Goal: Find specific page/section: Find specific page/section

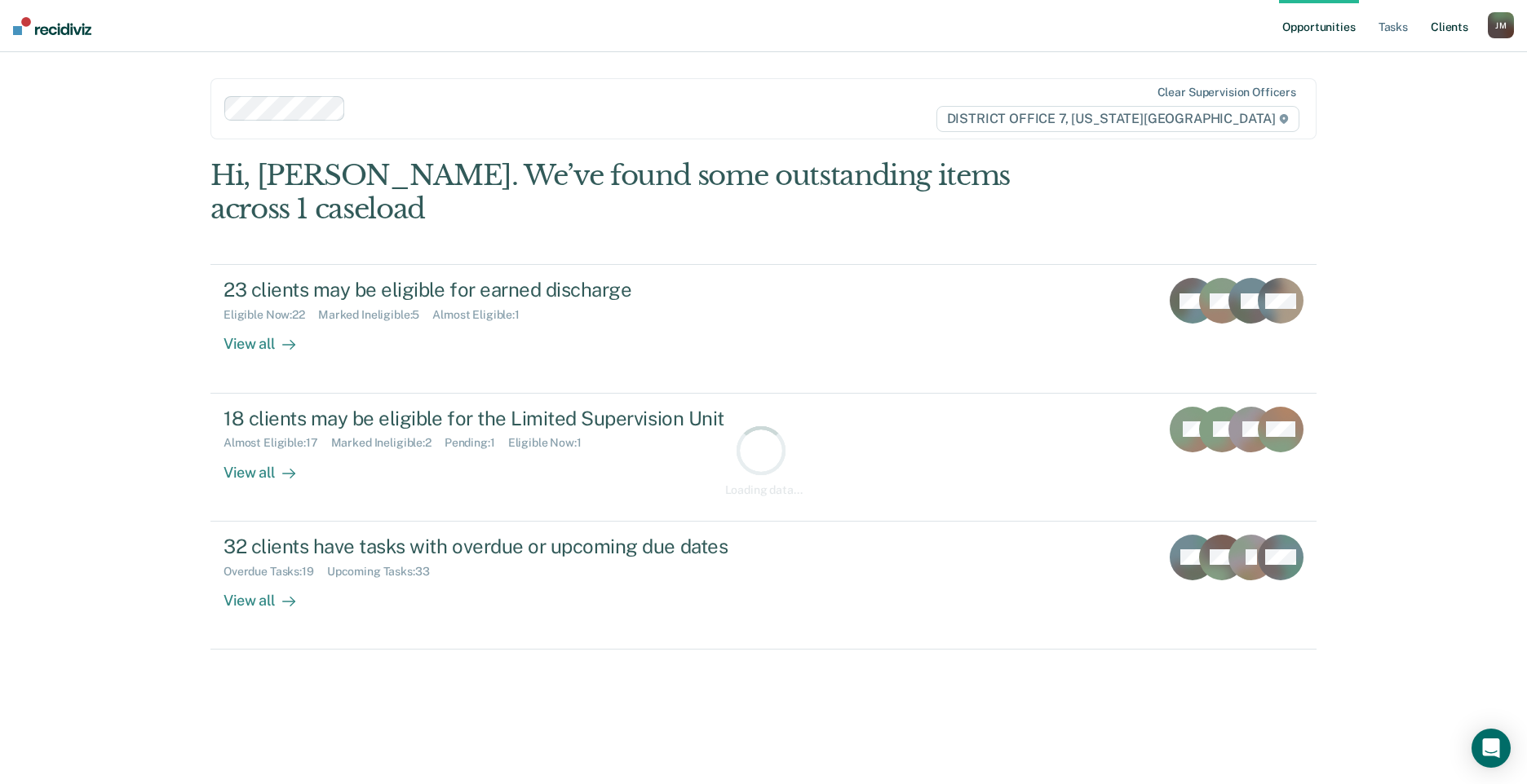
click at [1430, 27] on link "Client s" at bounding box center [1450, 26] width 44 height 52
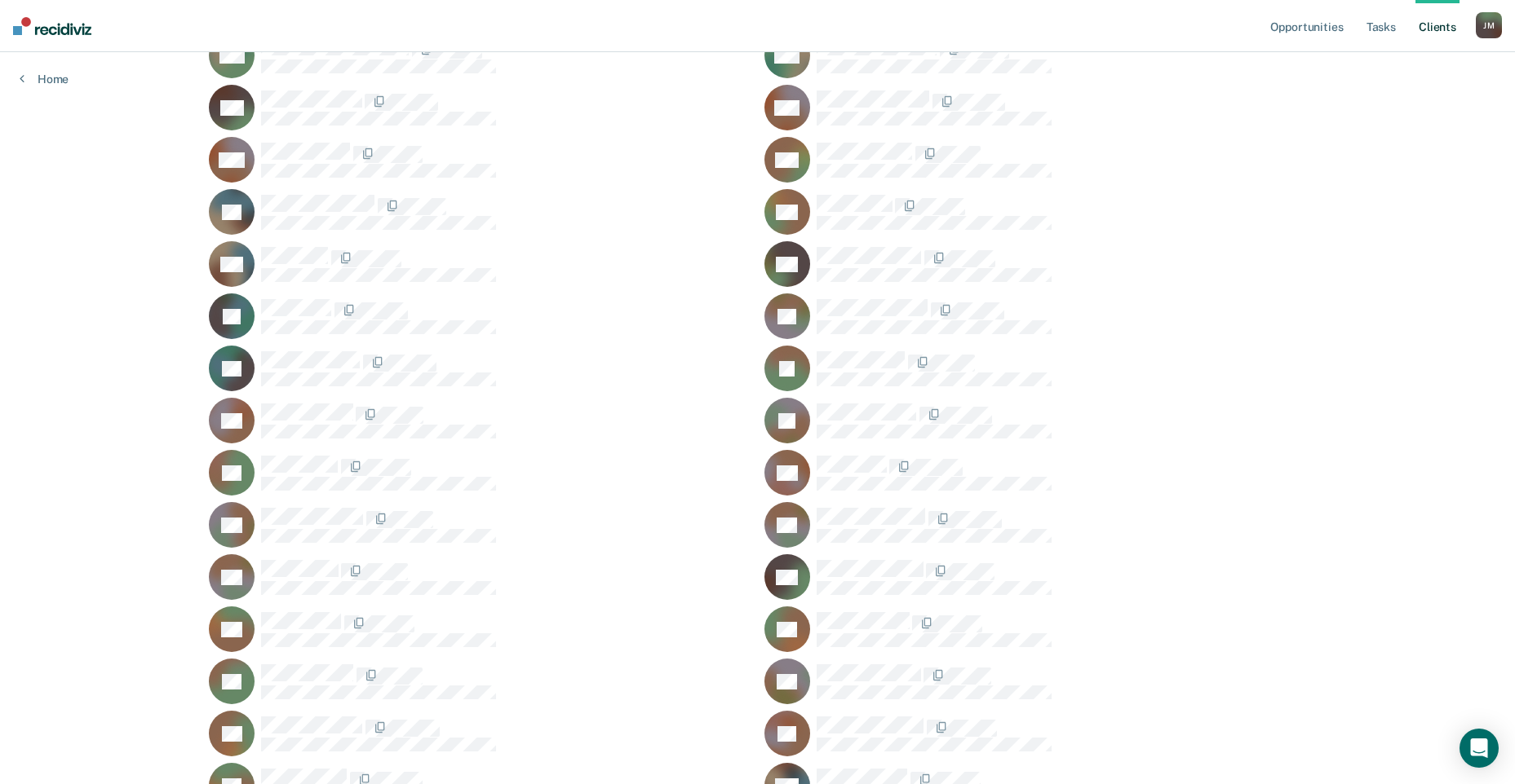
scroll to position [1382, 0]
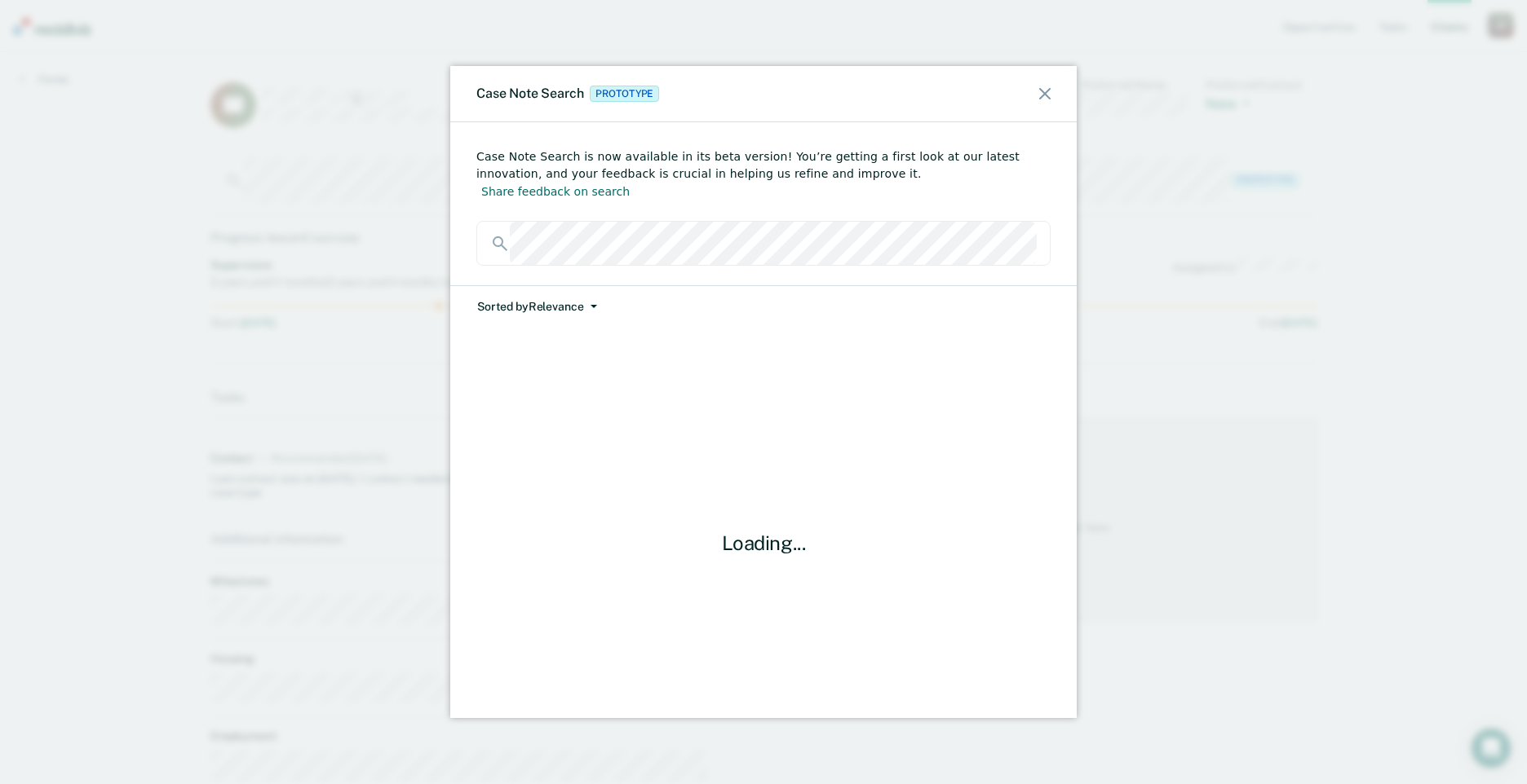
click at [528, 290] on button "Sorted by Relevance" at bounding box center [537, 307] width 121 height 42
click at [540, 357] on button "Date" at bounding box center [555, 370] width 157 height 27
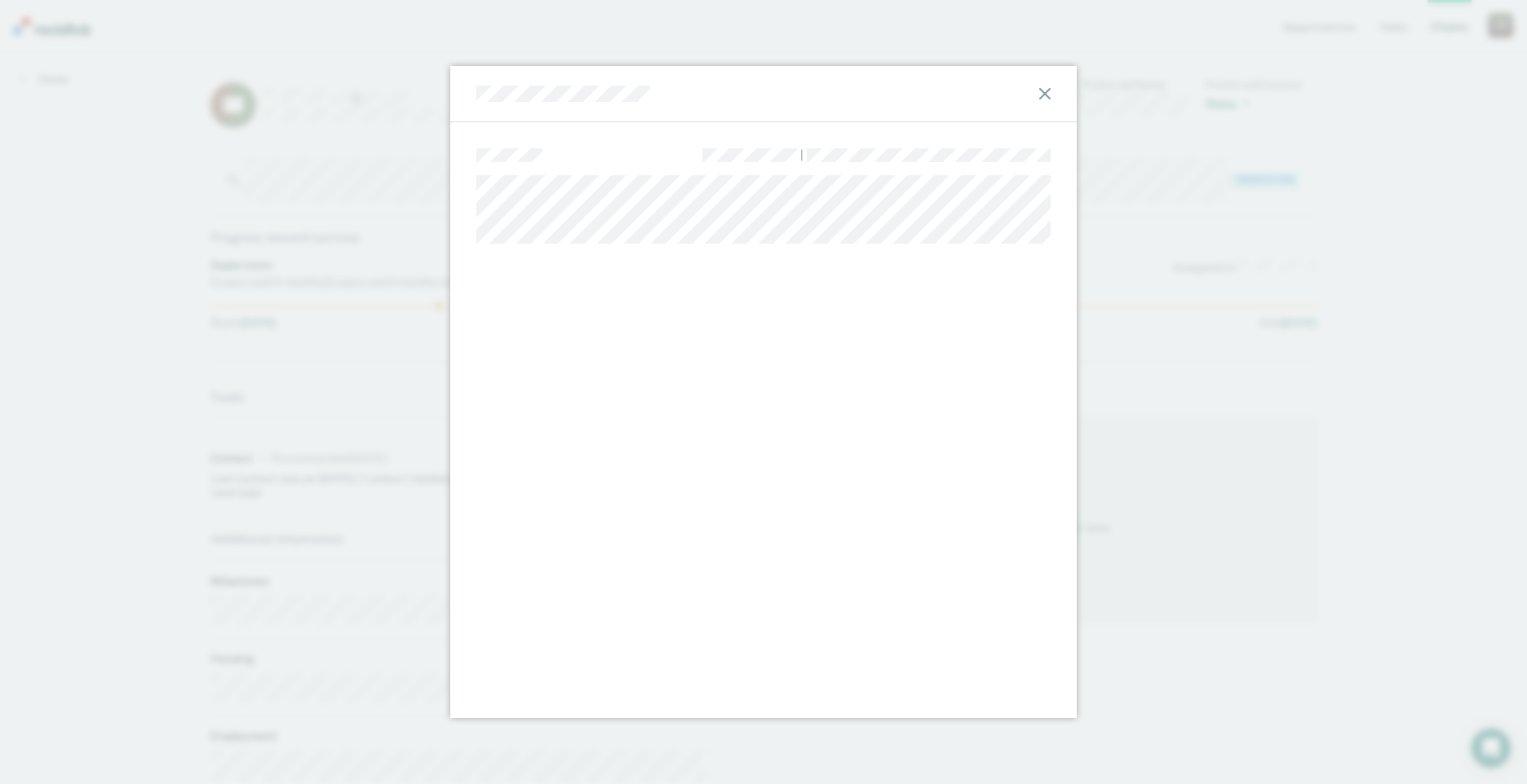
click at [1043, 92] on icon at bounding box center [1045, 93] width 11 height 11
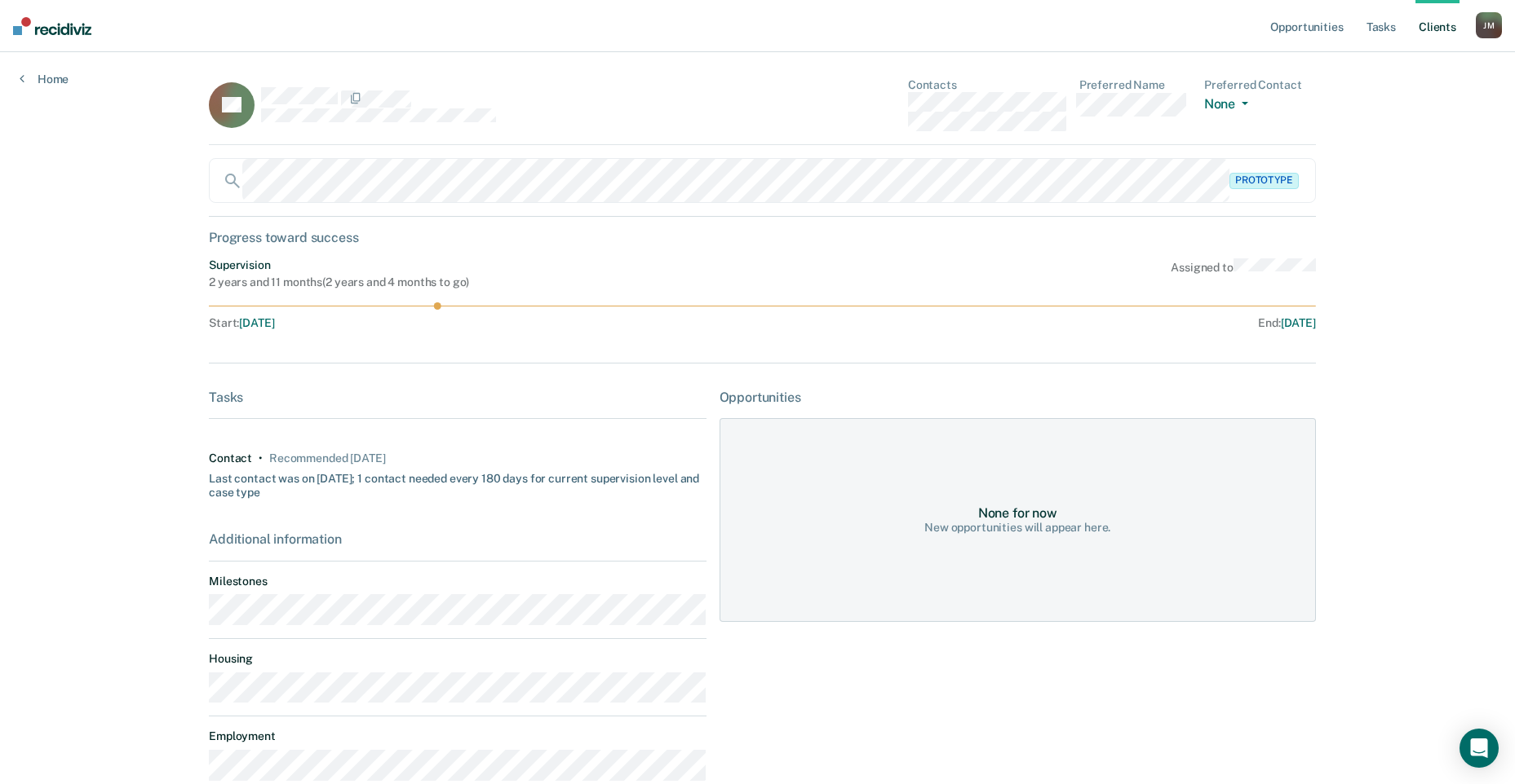
click at [44, 40] on nav "Opportunities Tasks Client s [PERSON_NAME] Profile How it works Log Out" at bounding box center [757, 26] width 1515 height 52
click at [50, 20] on img at bounding box center [52, 26] width 79 height 18
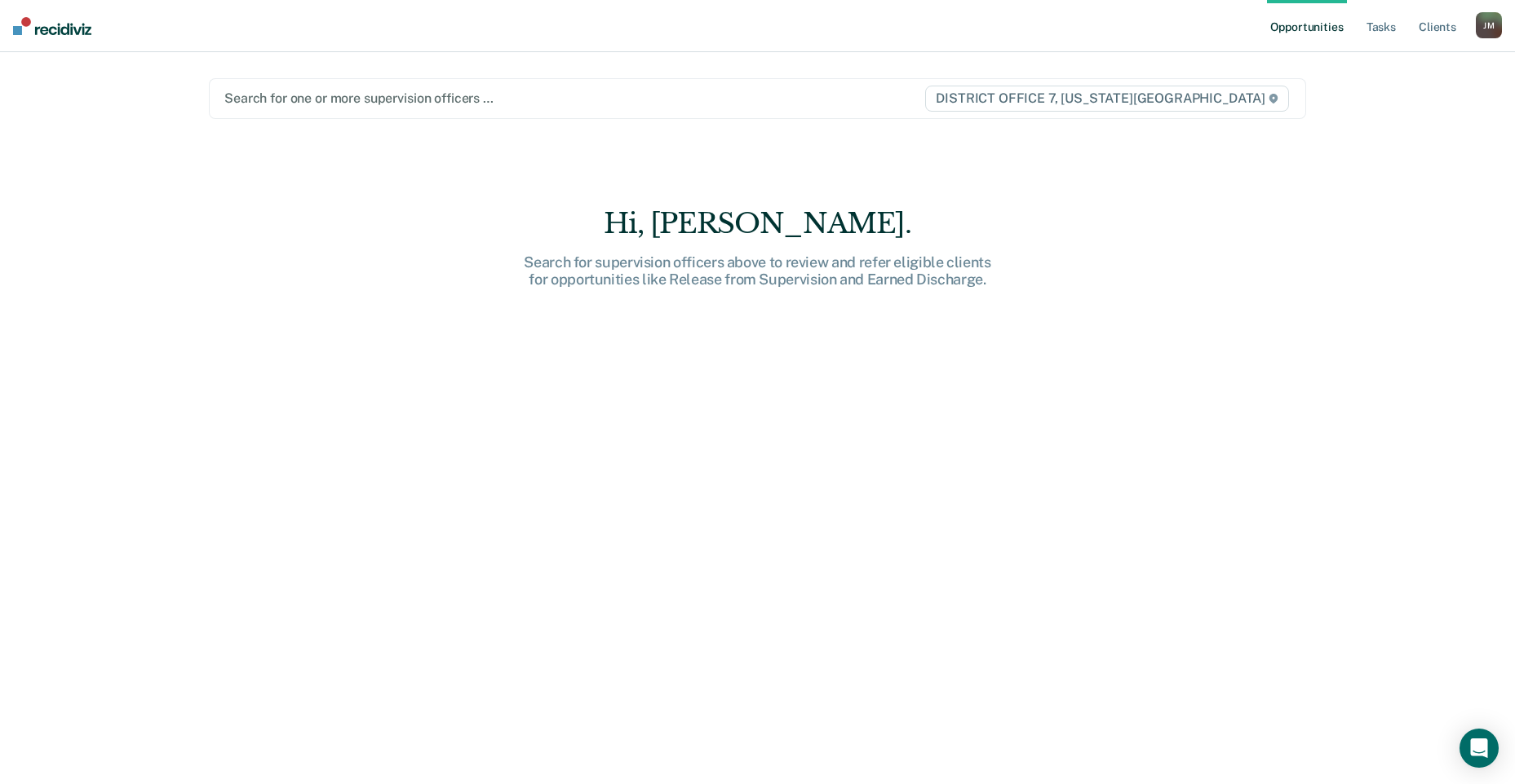
click at [1221, 104] on span "DISTRICT OFFICE 7, [US_STATE][GEOGRAPHIC_DATA]" at bounding box center [1107, 98] width 363 height 27
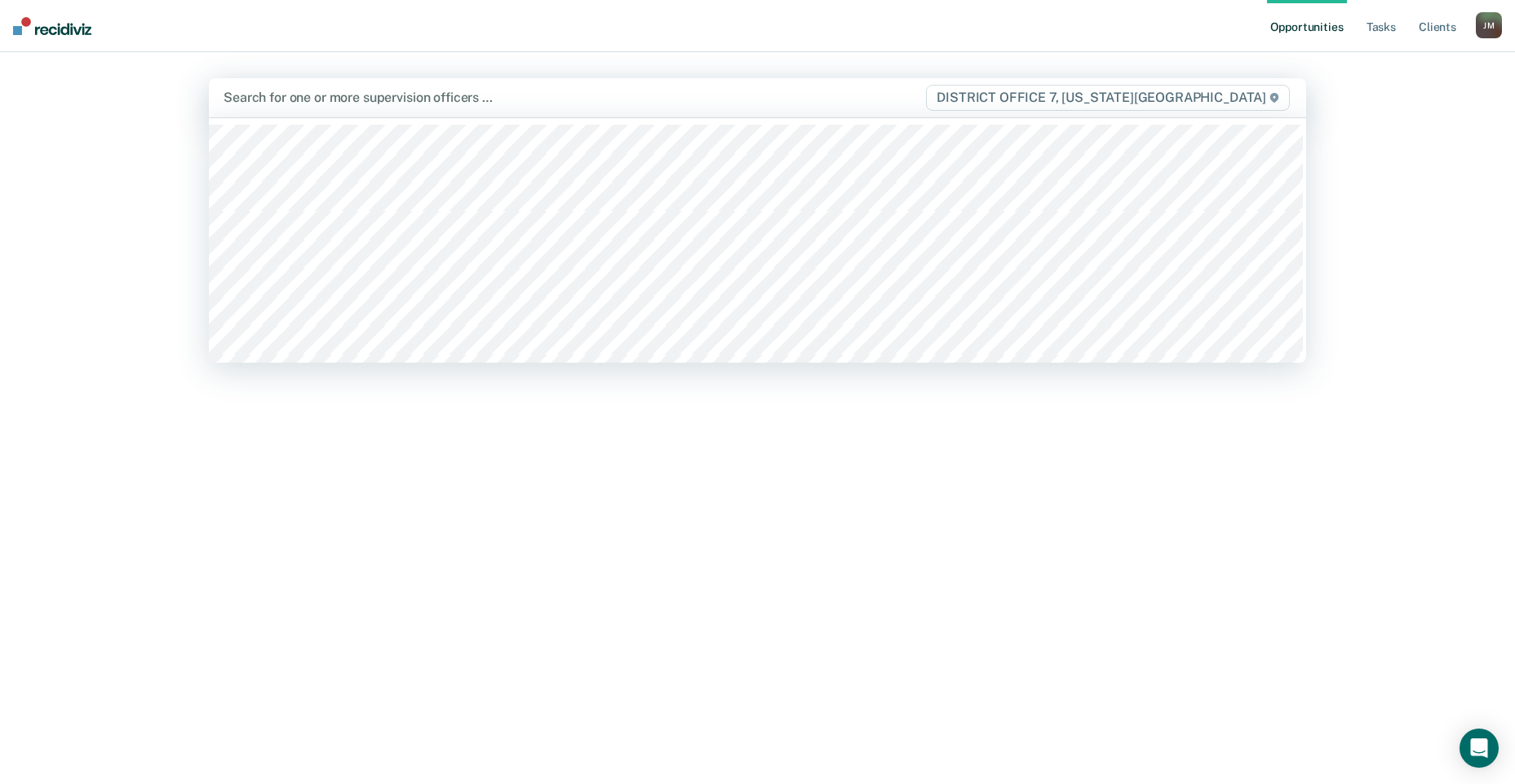
click at [1234, 97] on span "DISTRICT OFFICE 7, [US_STATE][GEOGRAPHIC_DATA]" at bounding box center [1107, 97] width 363 height 27
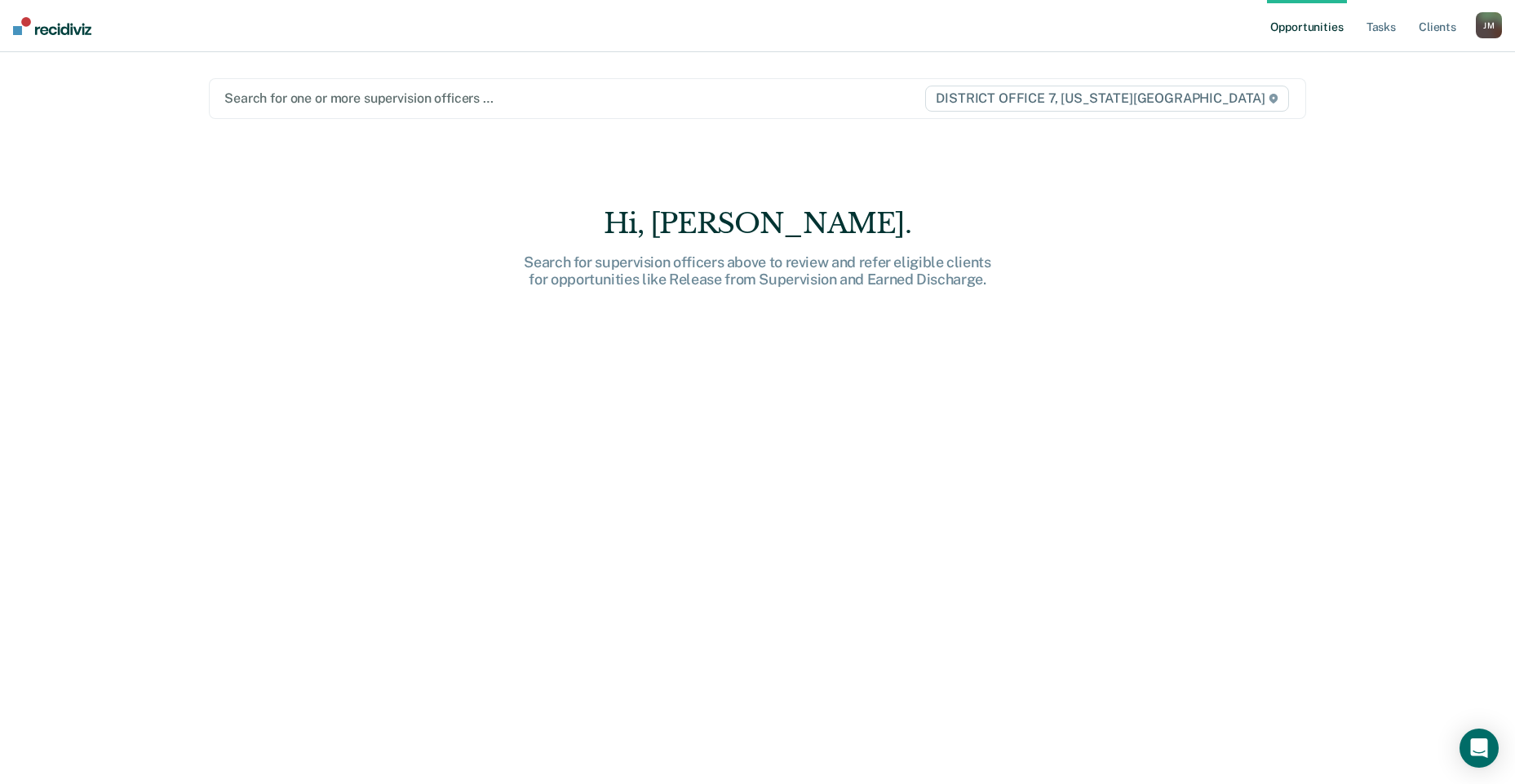
click at [1275, 97] on icon at bounding box center [1274, 98] width 9 height 9
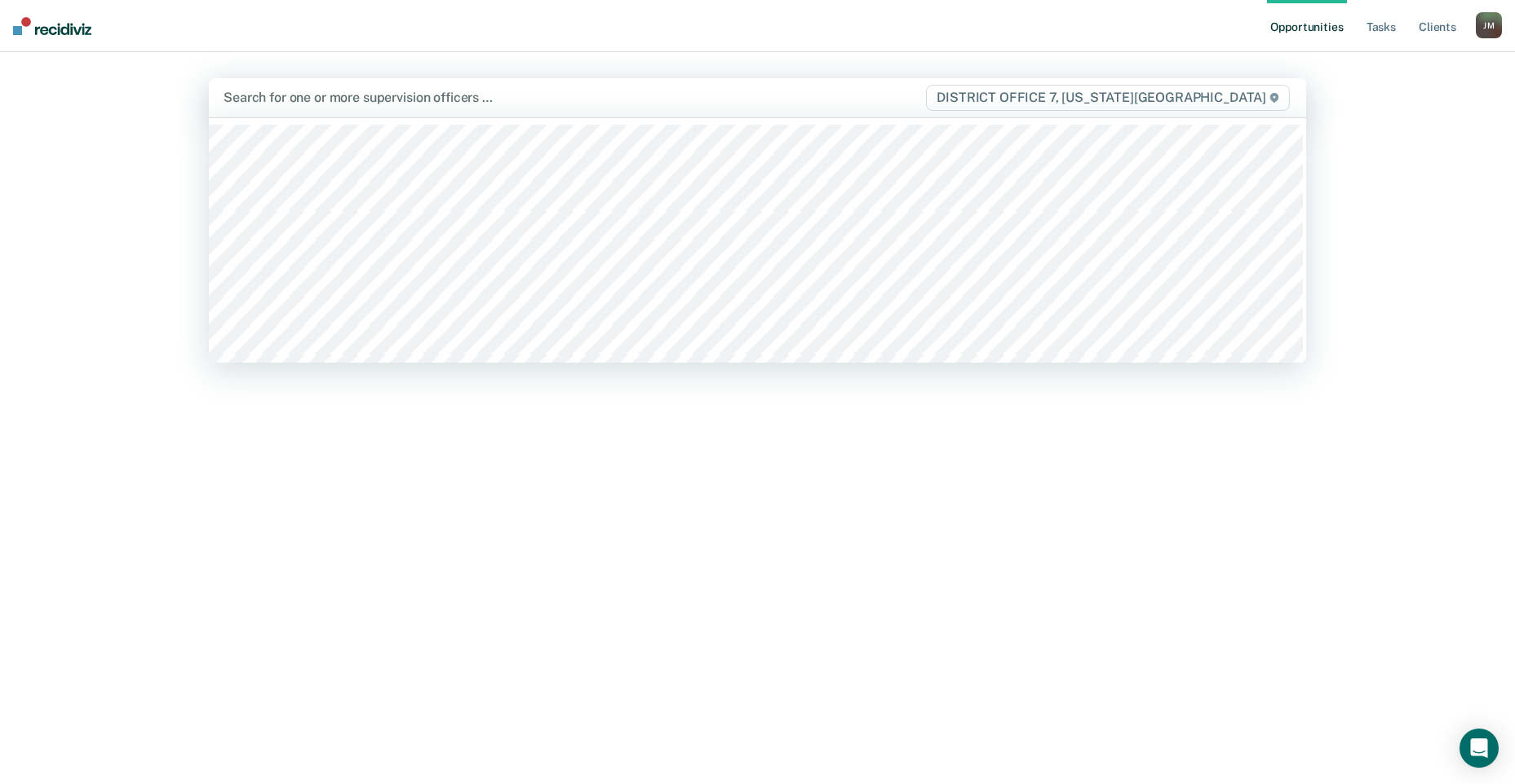
click at [1279, 97] on icon at bounding box center [1274, 97] width 9 height 9
drag, startPoint x: 1282, startPoint y: 99, endPoint x: 506, endPoint y: 90, distance: 776.1
click at [506, 90] on div at bounding box center [573, 97] width 701 height 19
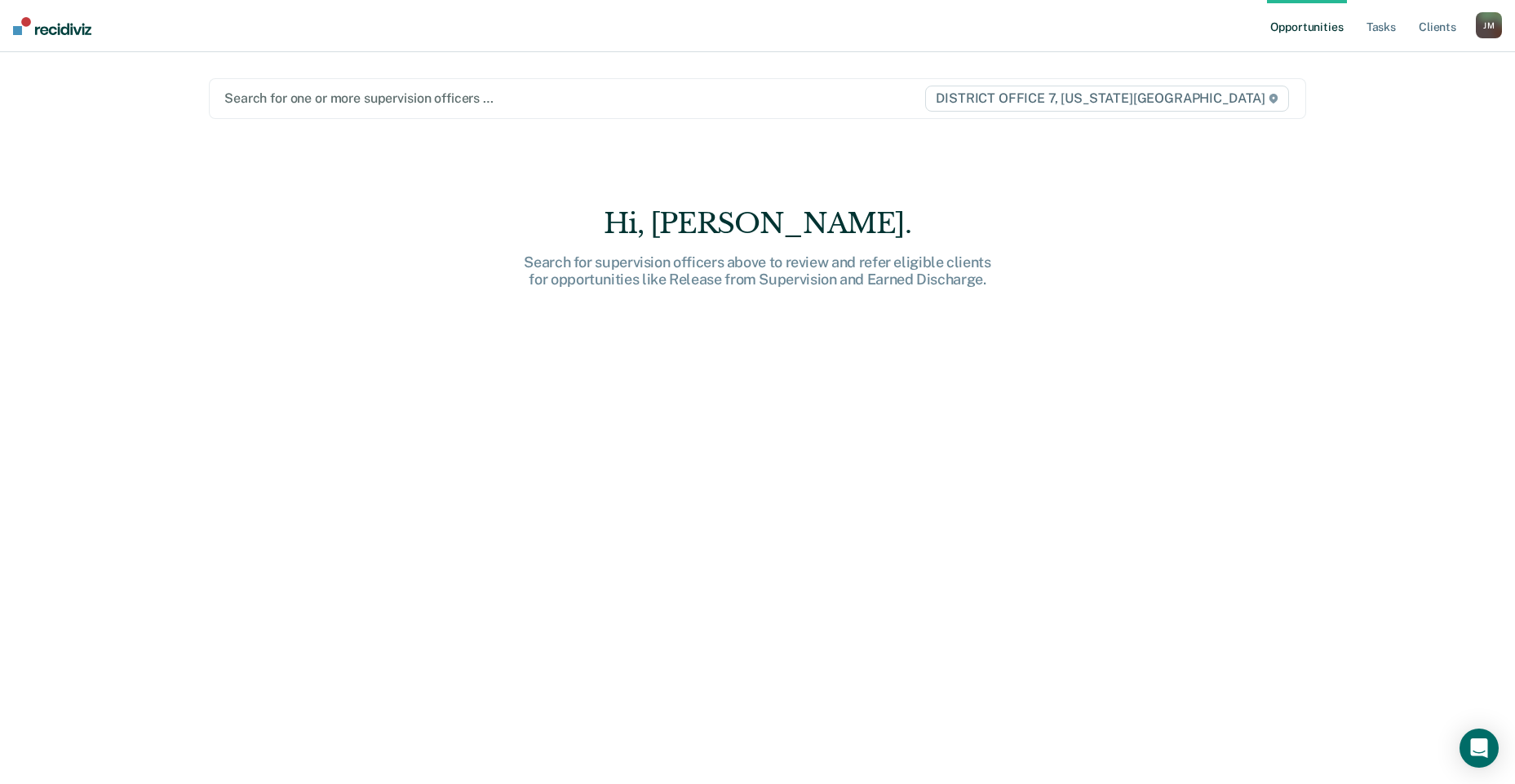
click at [496, 104] on div at bounding box center [573, 98] width 699 height 19
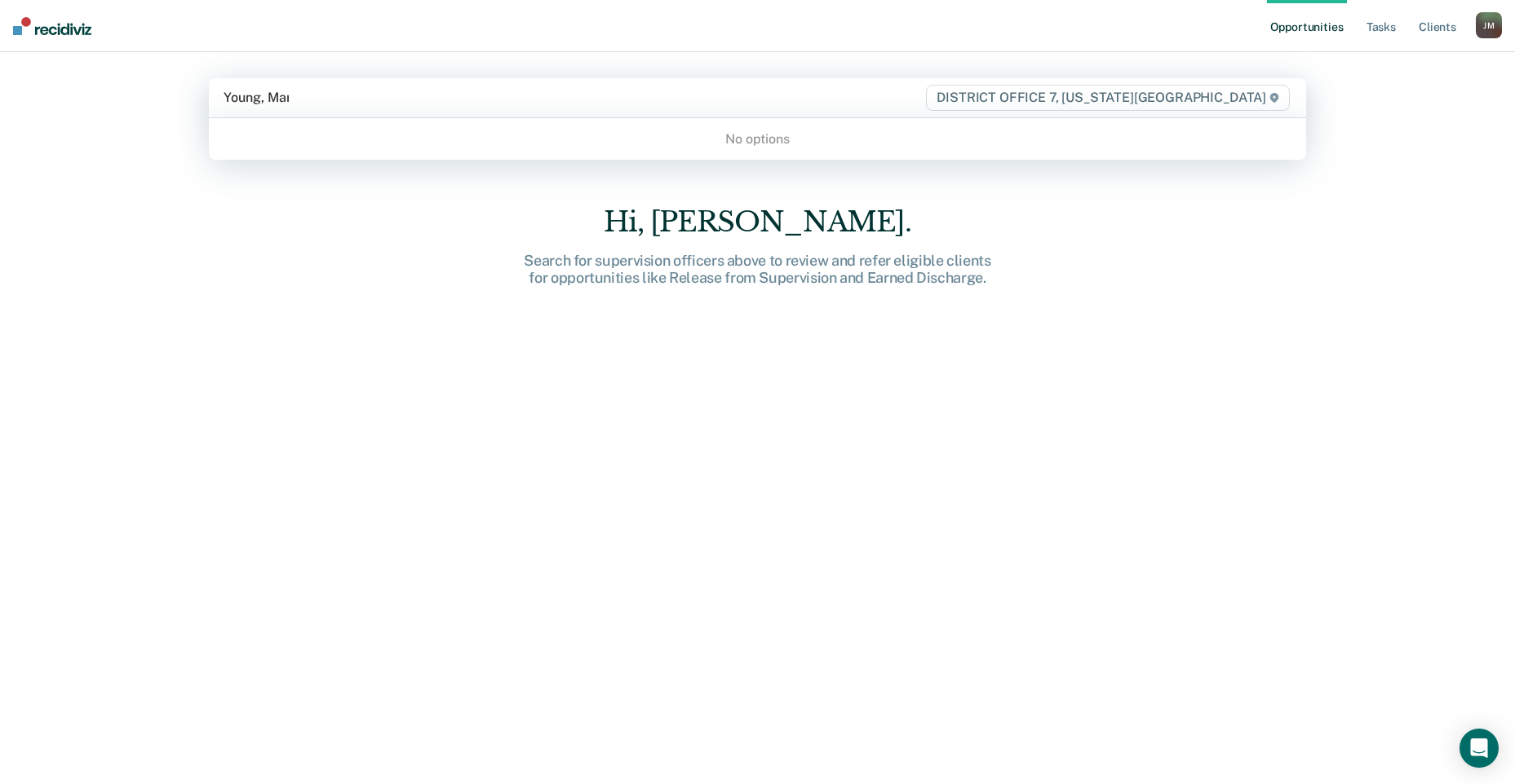
type input "[PERSON_NAME]"
click at [614, 132] on div "No options" at bounding box center [757, 139] width 1098 height 28
click at [1123, 99] on span "DISTRICT OFFICE 7, [US_STATE][GEOGRAPHIC_DATA]" at bounding box center [1107, 97] width 363 height 27
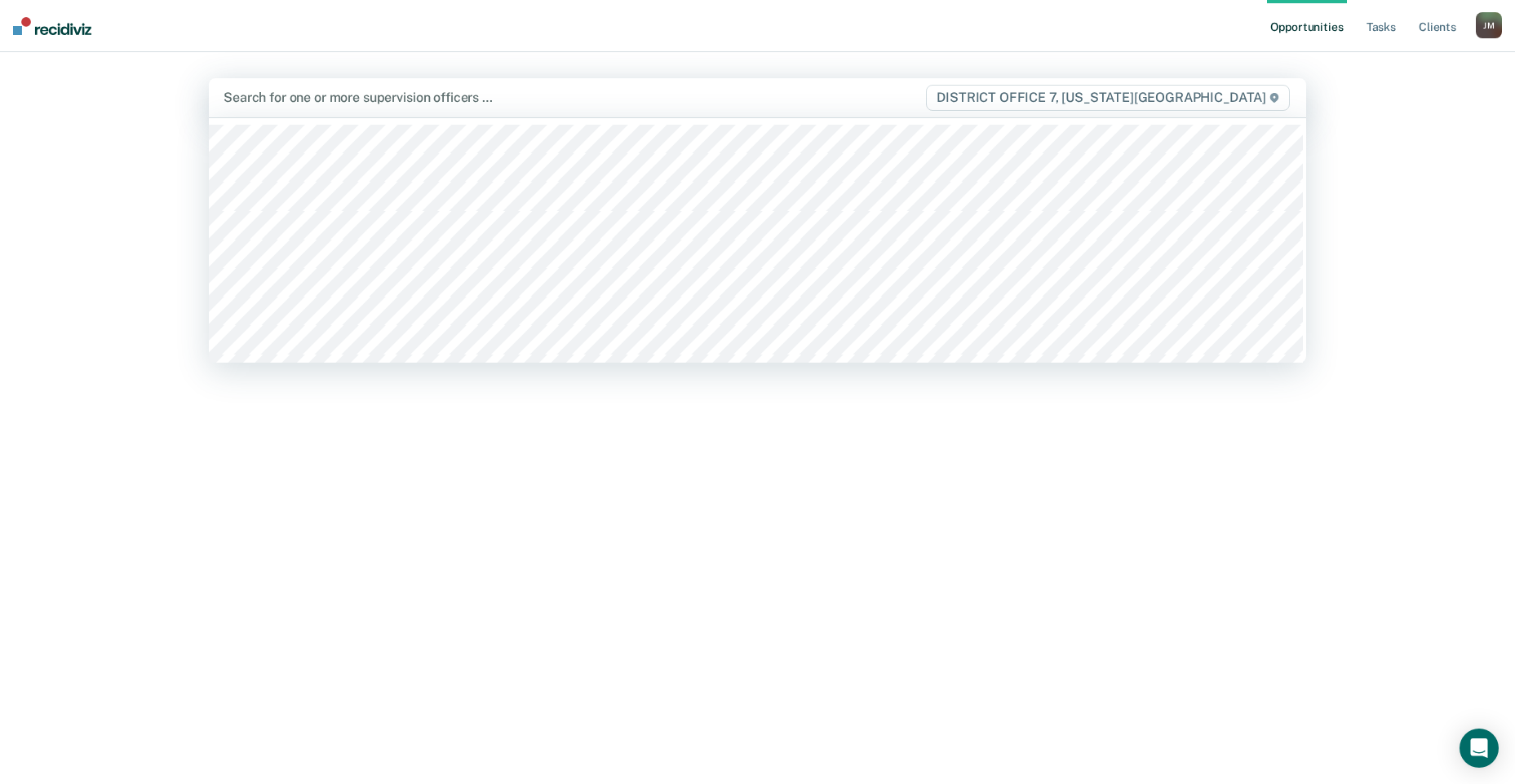
click at [1271, 97] on span "DISTRICT OFFICE 7, [US_STATE][GEOGRAPHIC_DATA]" at bounding box center [1107, 97] width 363 height 27
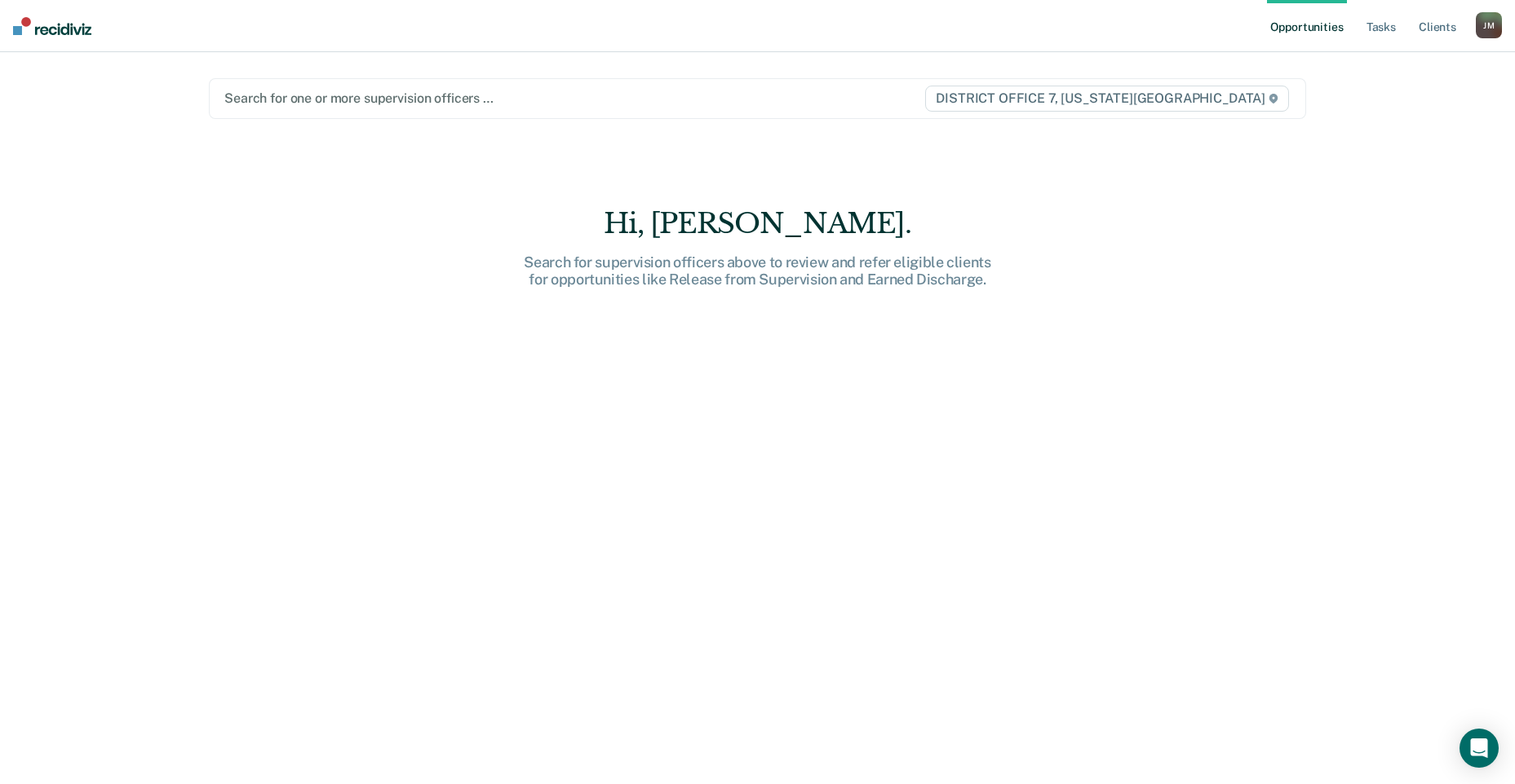
click at [1272, 97] on span "DISTRICT OFFICE 7, [US_STATE][GEOGRAPHIC_DATA]" at bounding box center [1107, 98] width 363 height 27
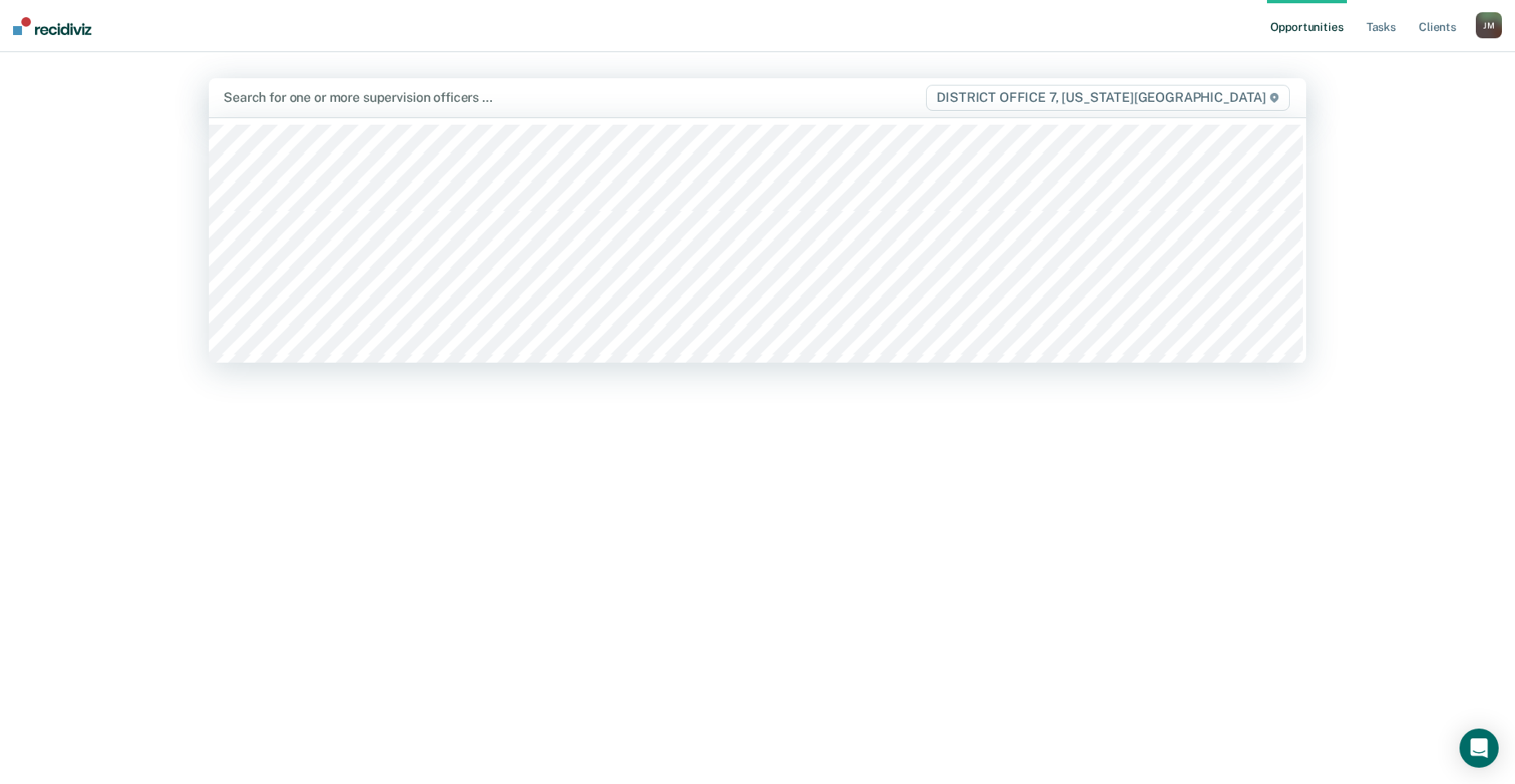
click at [1299, 91] on div "Search for one or more supervision officers … DISTRICT OFFICE 7, [US_STATE][GEO…" at bounding box center [757, 98] width 1098 height 39
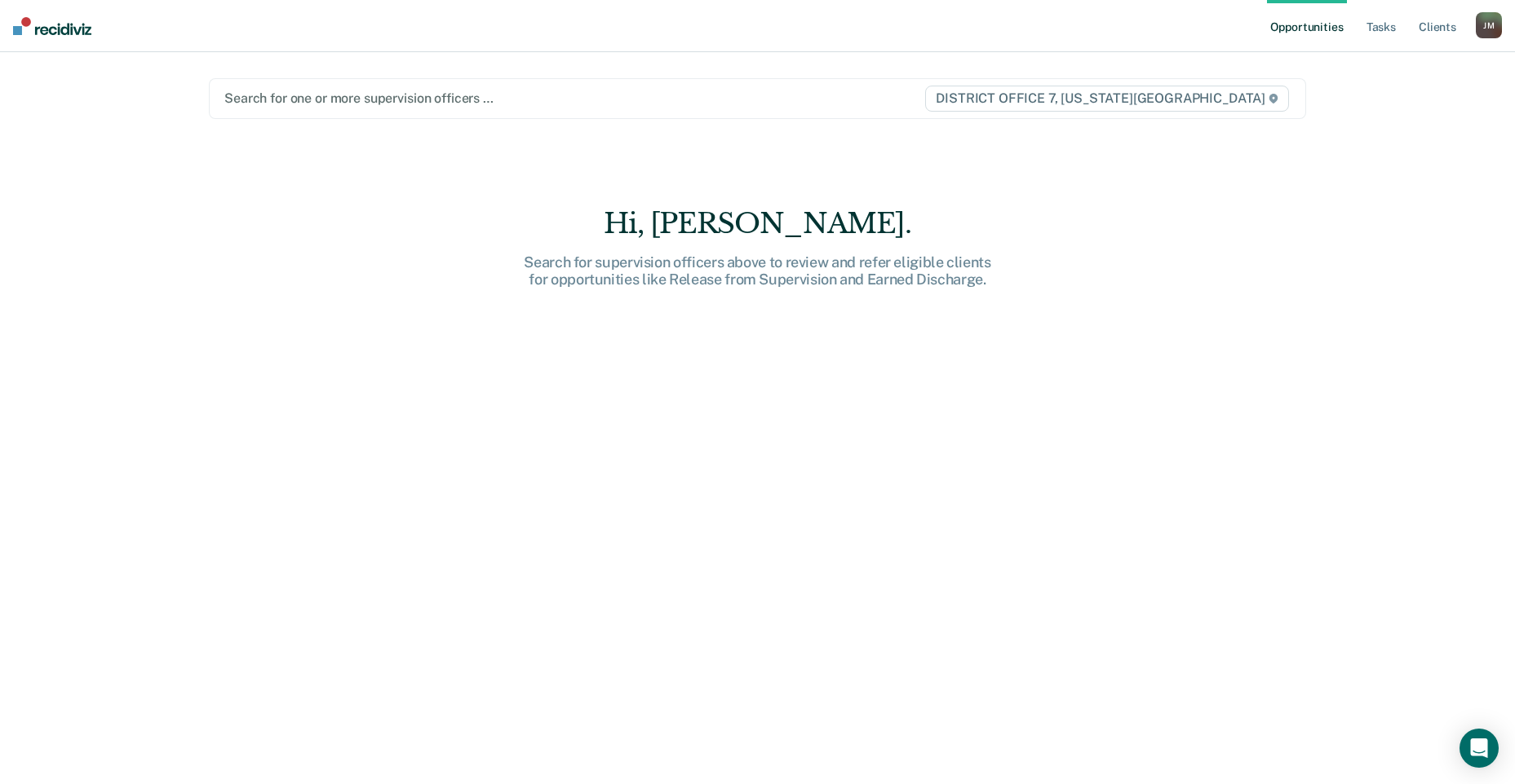
click at [1491, 24] on div "[PERSON_NAME]" at bounding box center [1488, 25] width 27 height 27
click at [1382, 69] on link "Profile" at bounding box center [1423, 67] width 132 height 14
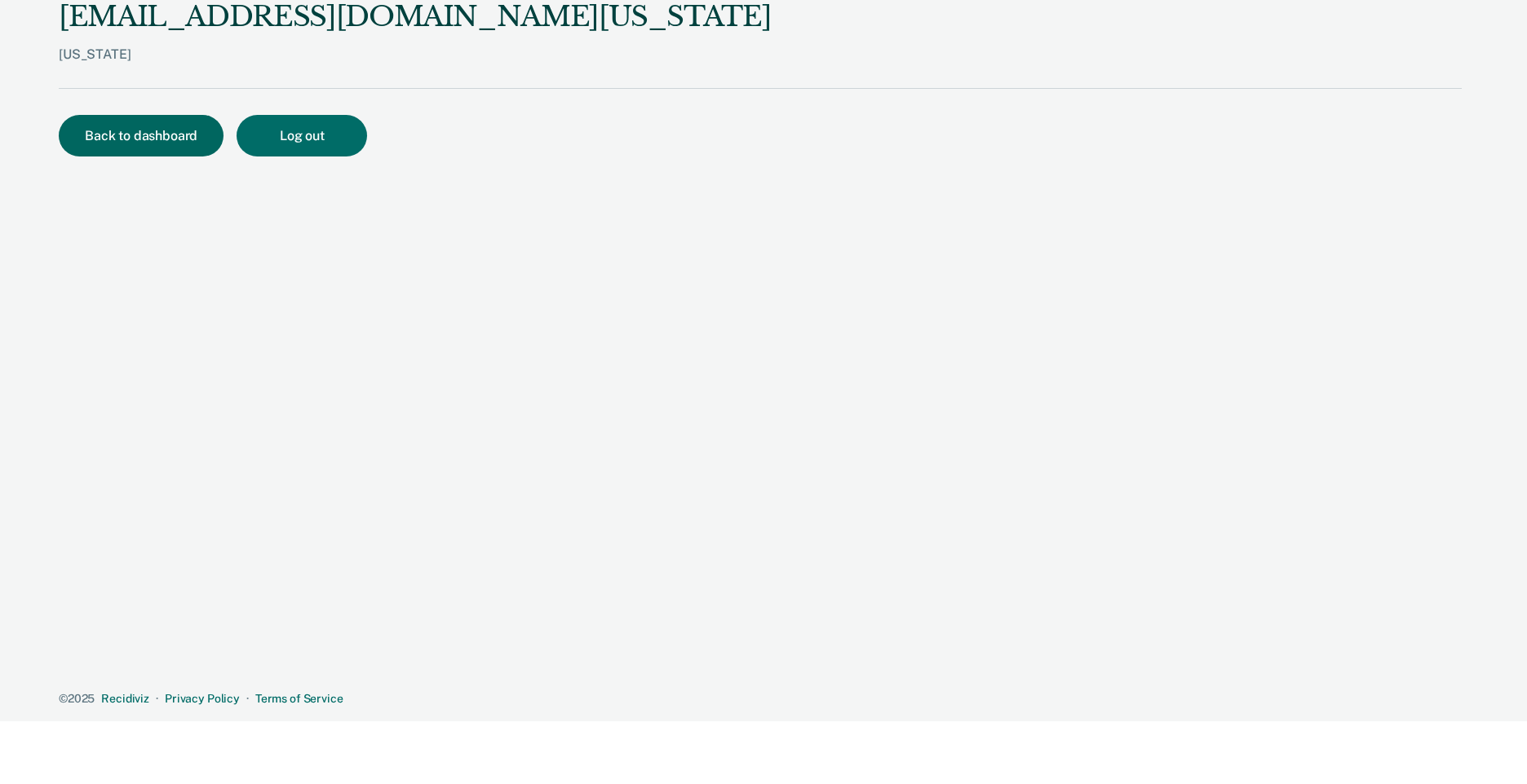
click at [104, 128] on button "Back to dashboard" at bounding box center [141, 135] width 165 height 42
